Goal: Information Seeking & Learning: Learn about a topic

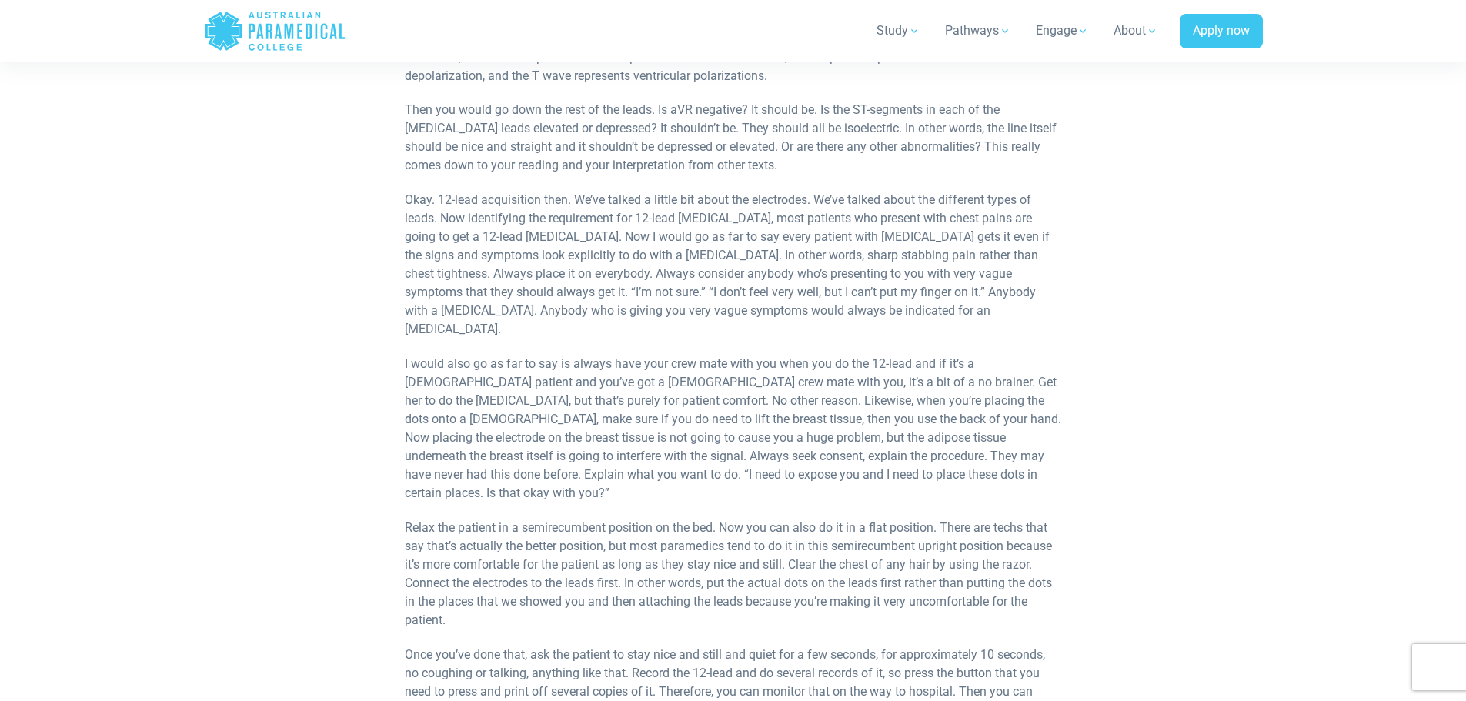
scroll to position [3513, 0]
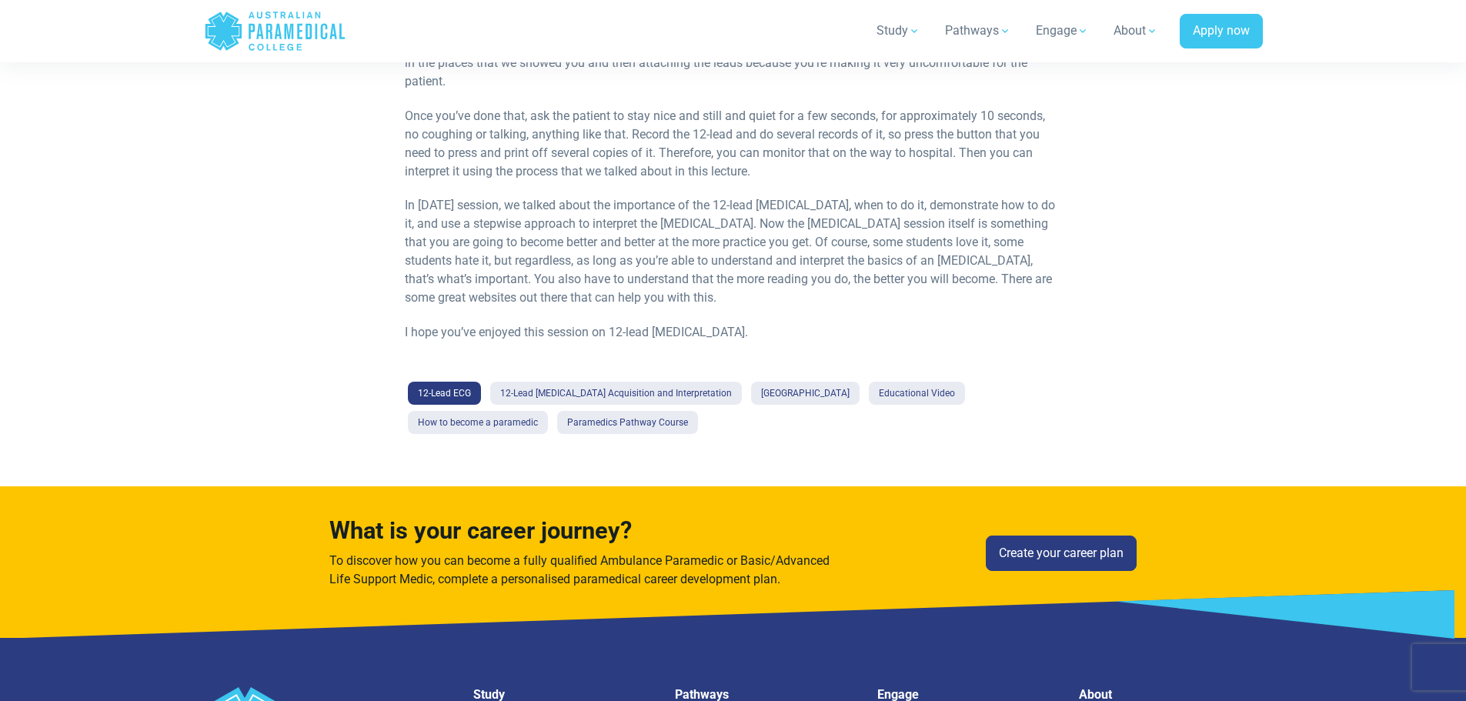
click at [433, 382] on link "12-Lead ECG" at bounding box center [444, 393] width 73 height 23
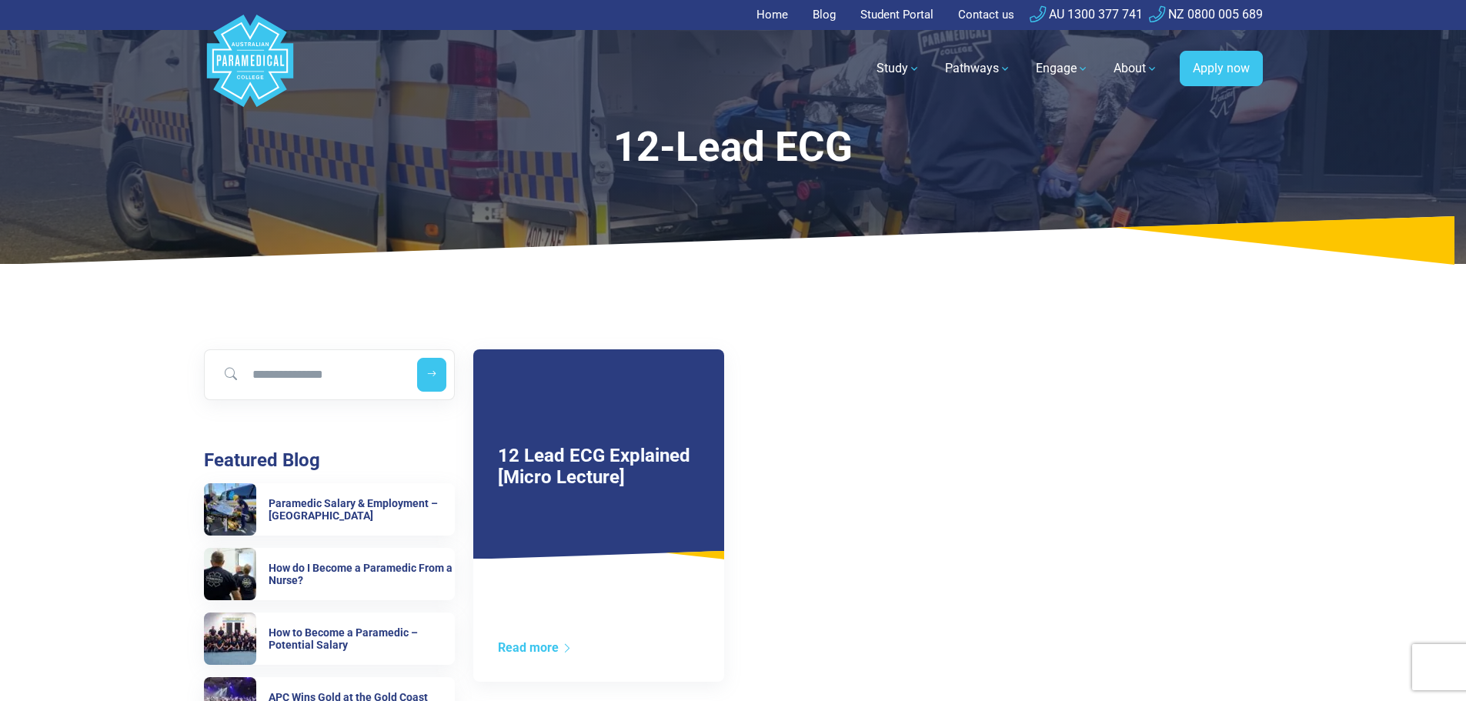
click at [528, 660] on div "Read more" at bounding box center [598, 660] width 251 height 43
click at [527, 652] on link "Read more" at bounding box center [535, 647] width 75 height 15
